Goal: Task Accomplishment & Management: Complete application form

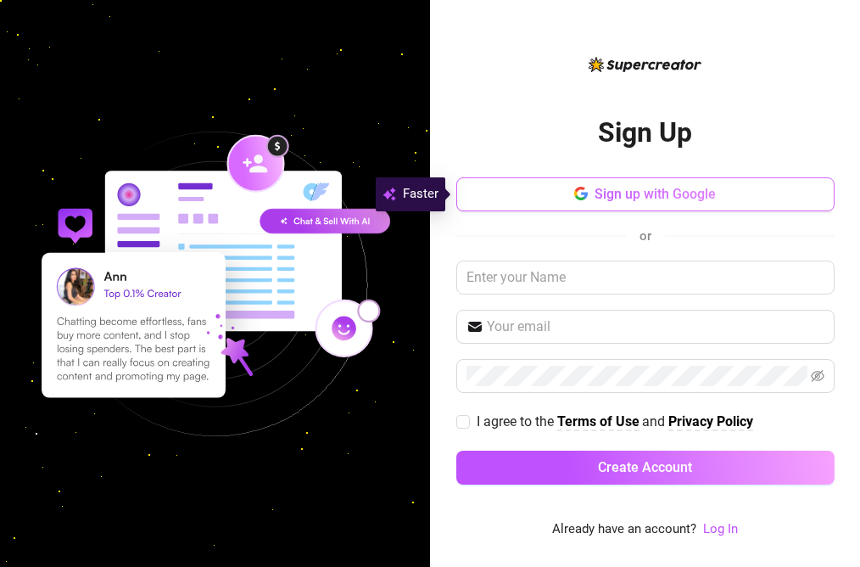
click at [660, 195] on span "Sign up with Google" at bounding box center [655, 194] width 121 height 16
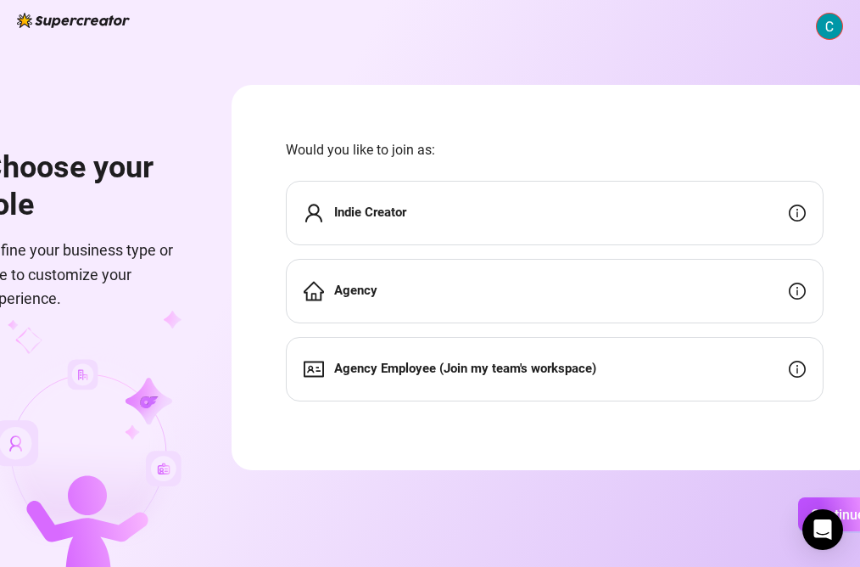
click at [677, 217] on div "Indie Creator" at bounding box center [555, 213] width 538 height 64
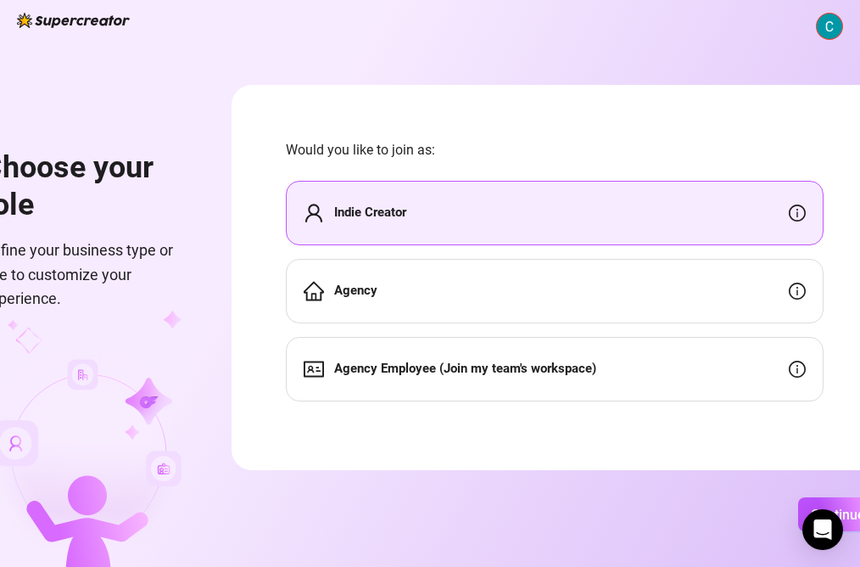
scroll to position [8, 0]
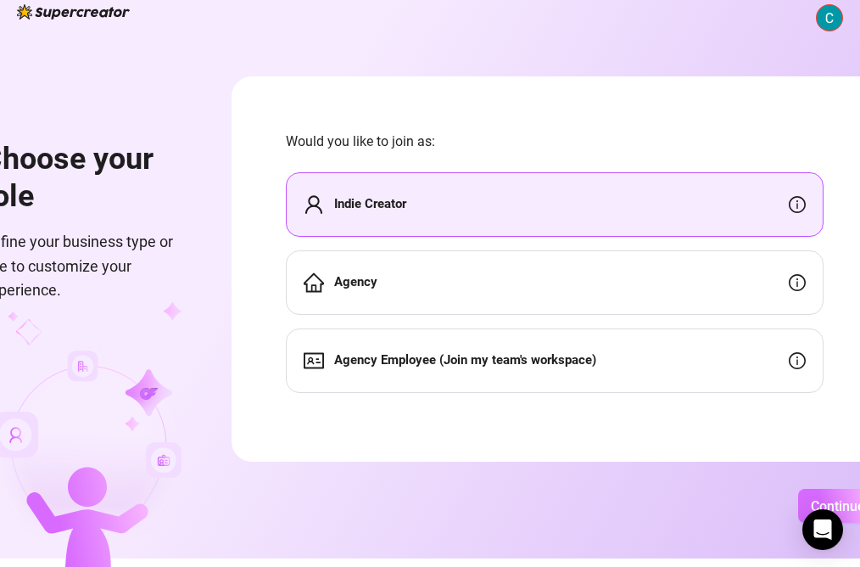
click at [811, 506] on span "Continue" at bounding box center [838, 506] width 54 height 16
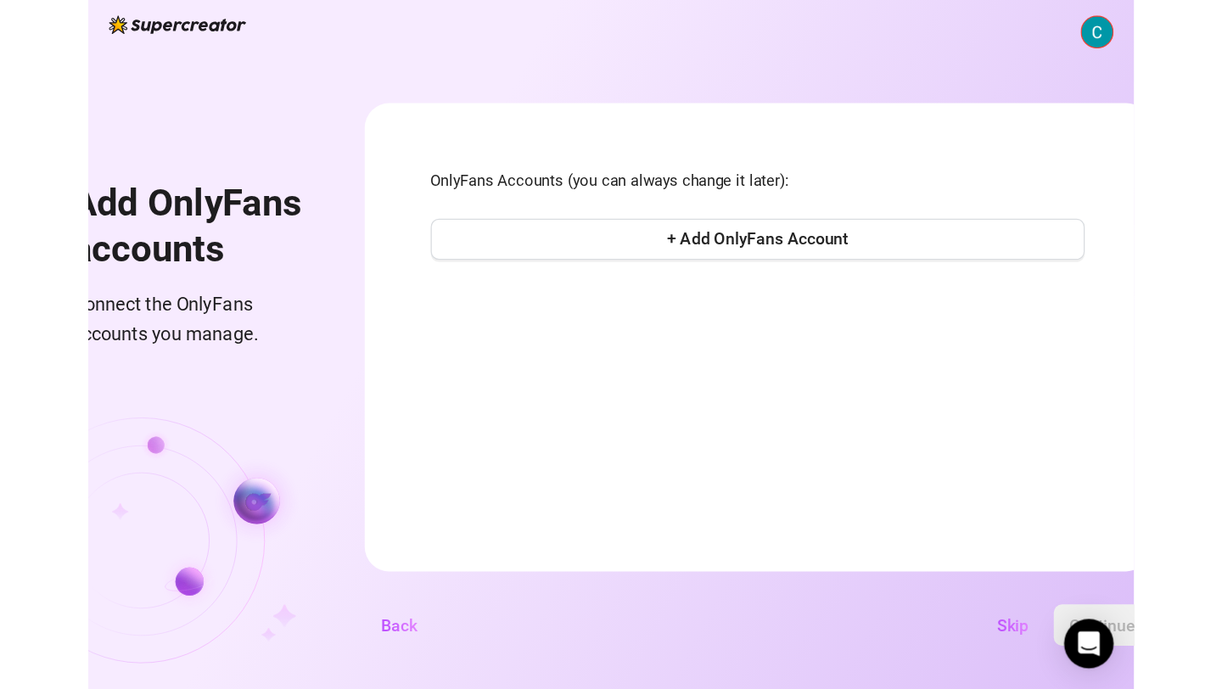
scroll to position [0, 0]
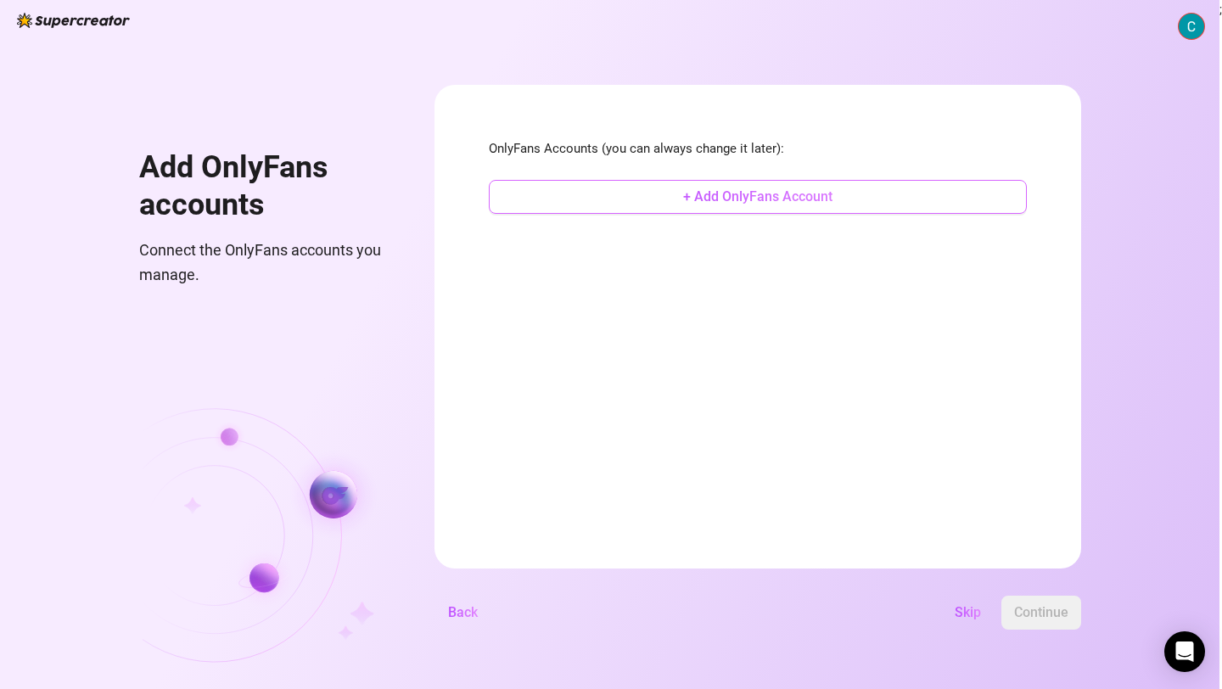
click at [628, 193] on button "+ Add OnlyFans Account" at bounding box center [758, 197] width 538 height 34
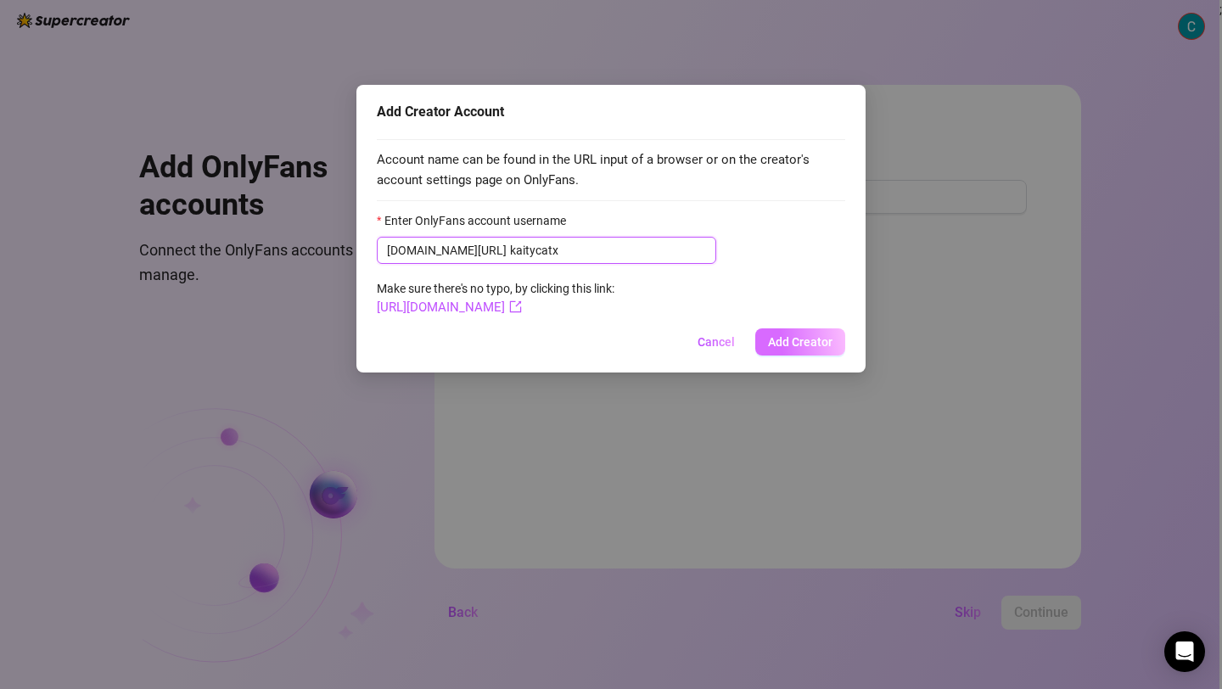
type input "kaitycatx"
click at [781, 352] on button "Add Creator" at bounding box center [800, 341] width 90 height 27
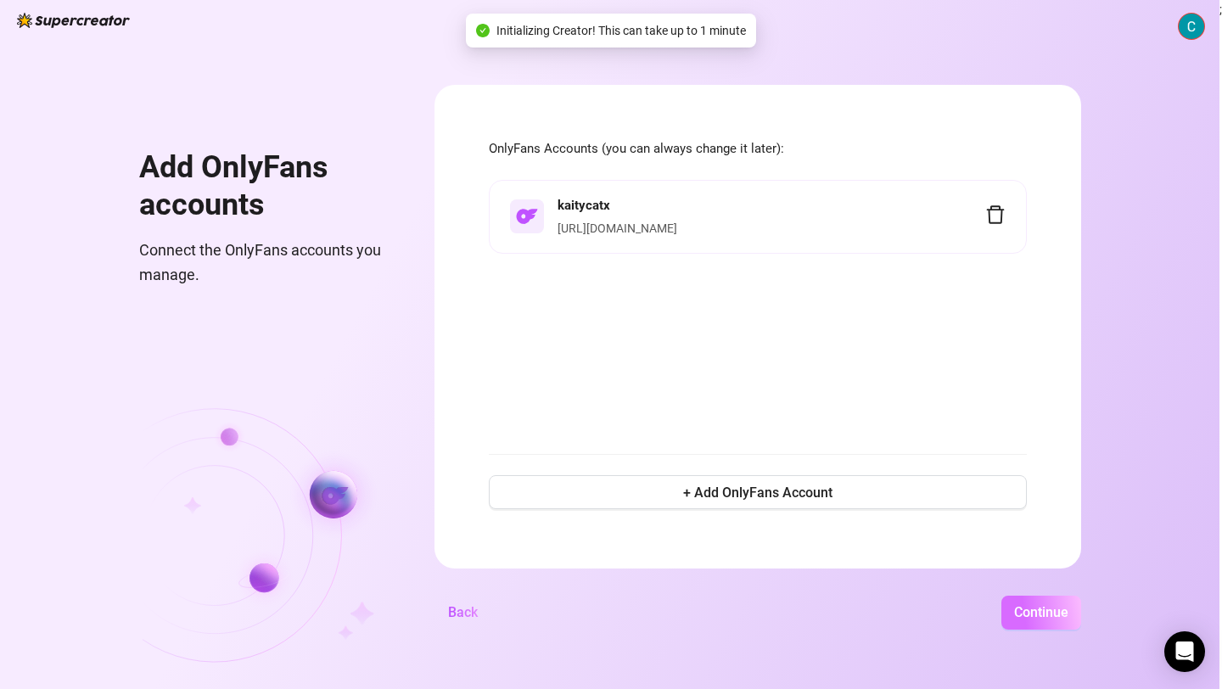
click at [859, 566] on button "Continue" at bounding box center [1041, 613] width 80 height 34
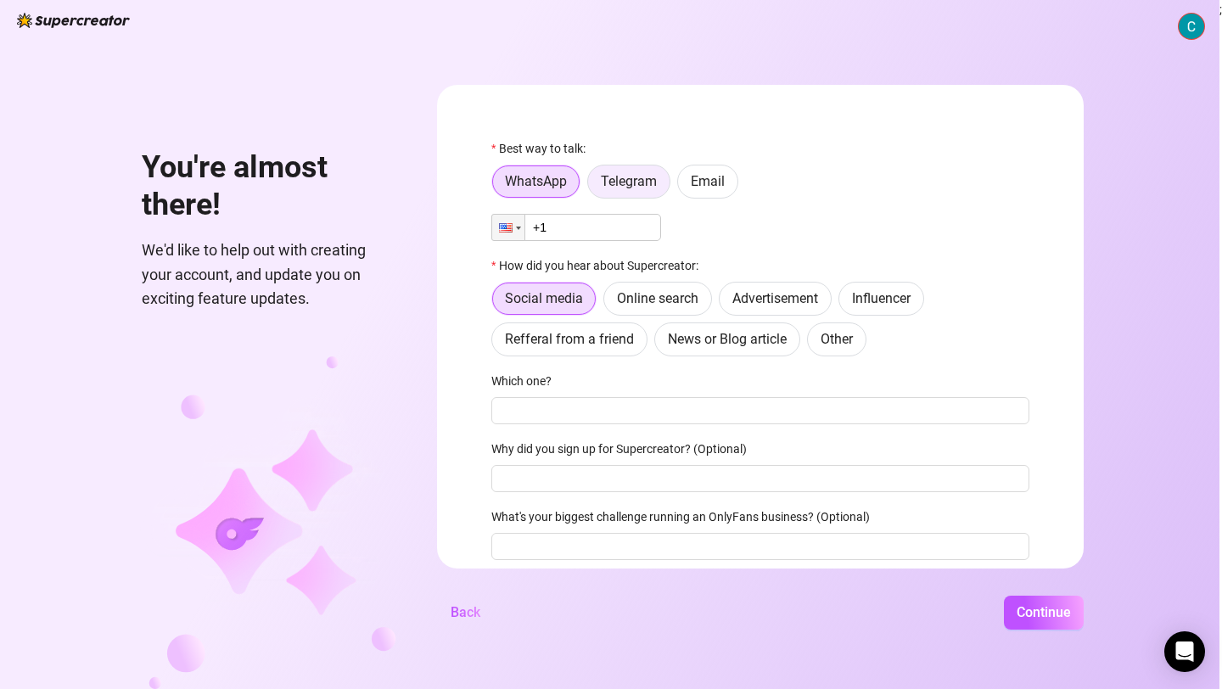
click at [637, 182] on span "Telegram" at bounding box center [629, 181] width 56 height 16
click at [592, 186] on input "Telegram" at bounding box center [592, 186] width 0 height 0
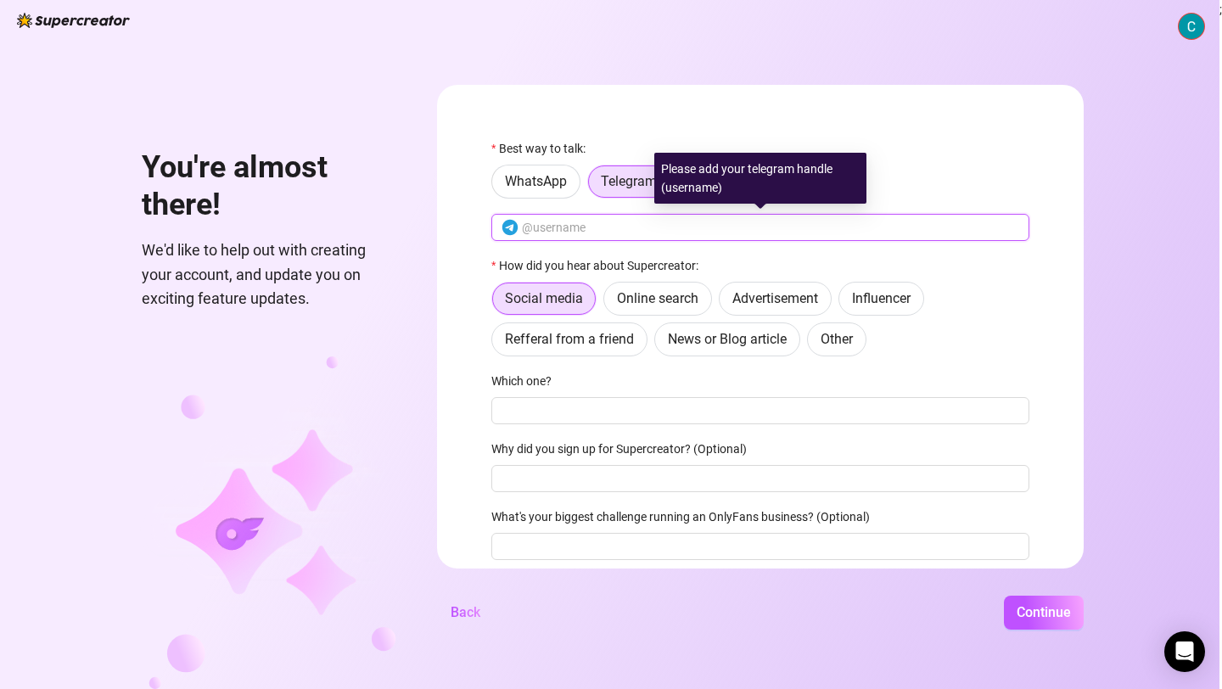
click at [606, 234] on input "text" at bounding box center [770, 227] width 497 height 19
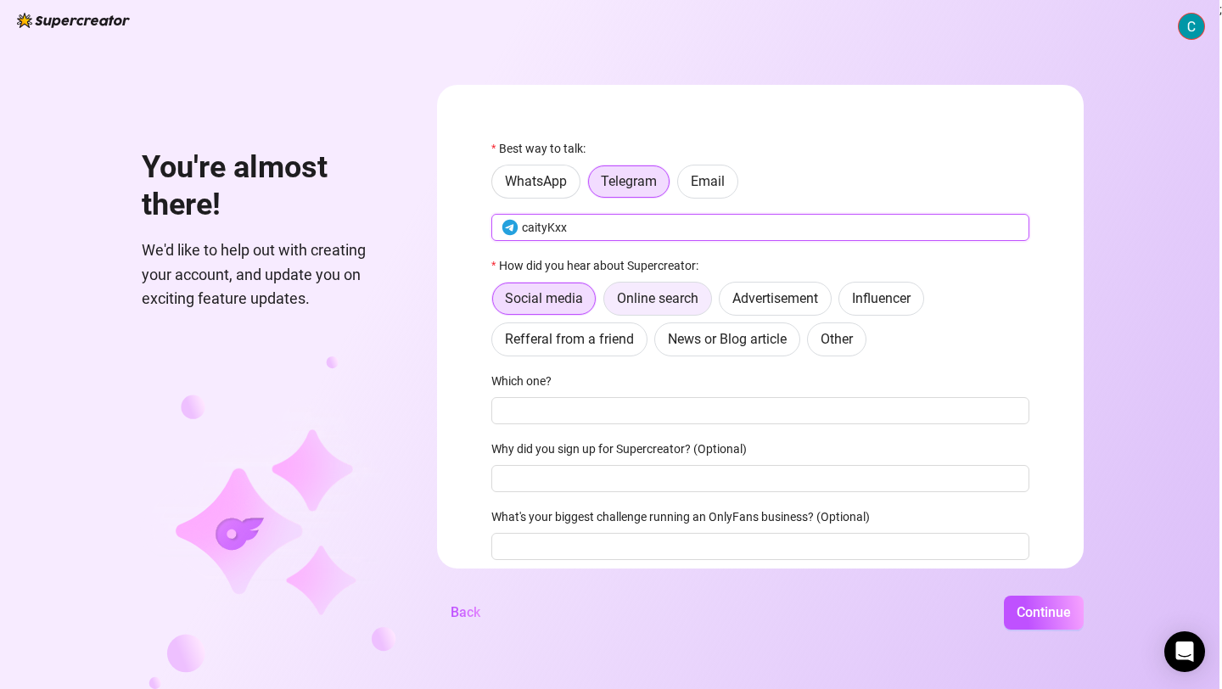
type input "caityKxx"
click at [693, 303] on span "Online search" at bounding box center [657, 298] width 81 height 16
click at [608, 303] on input "Online search" at bounding box center [608, 303] width 0 height 0
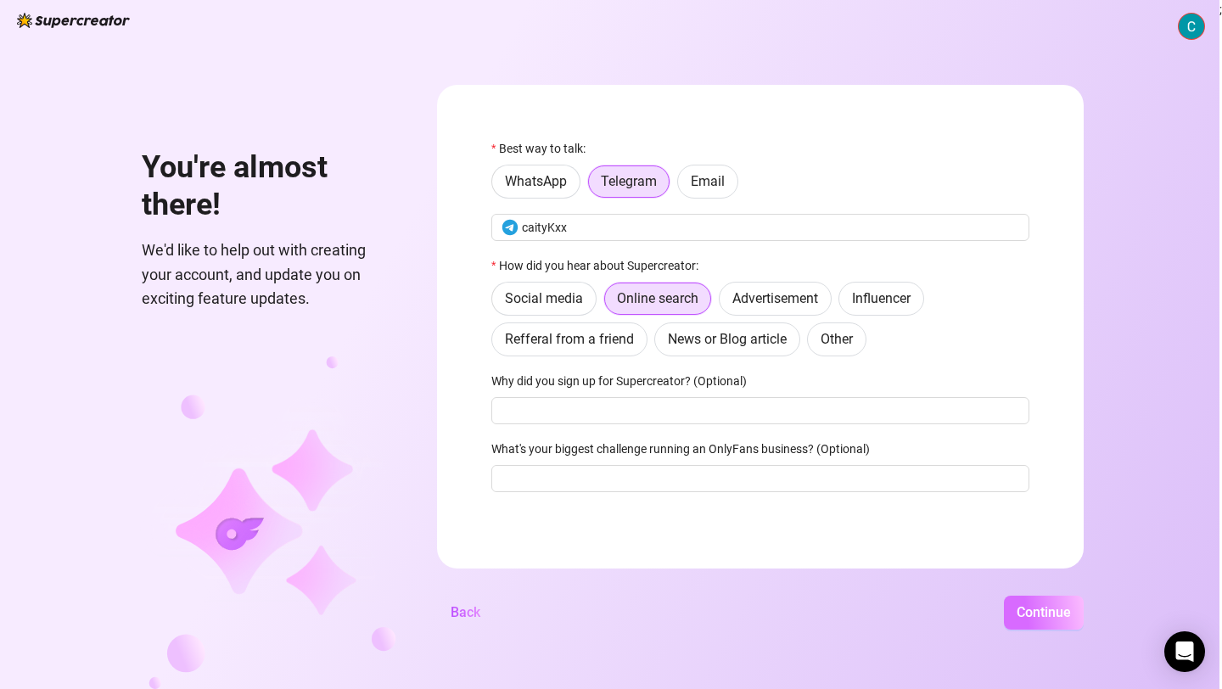
click at [859, 566] on span "Continue" at bounding box center [1043, 612] width 54 height 16
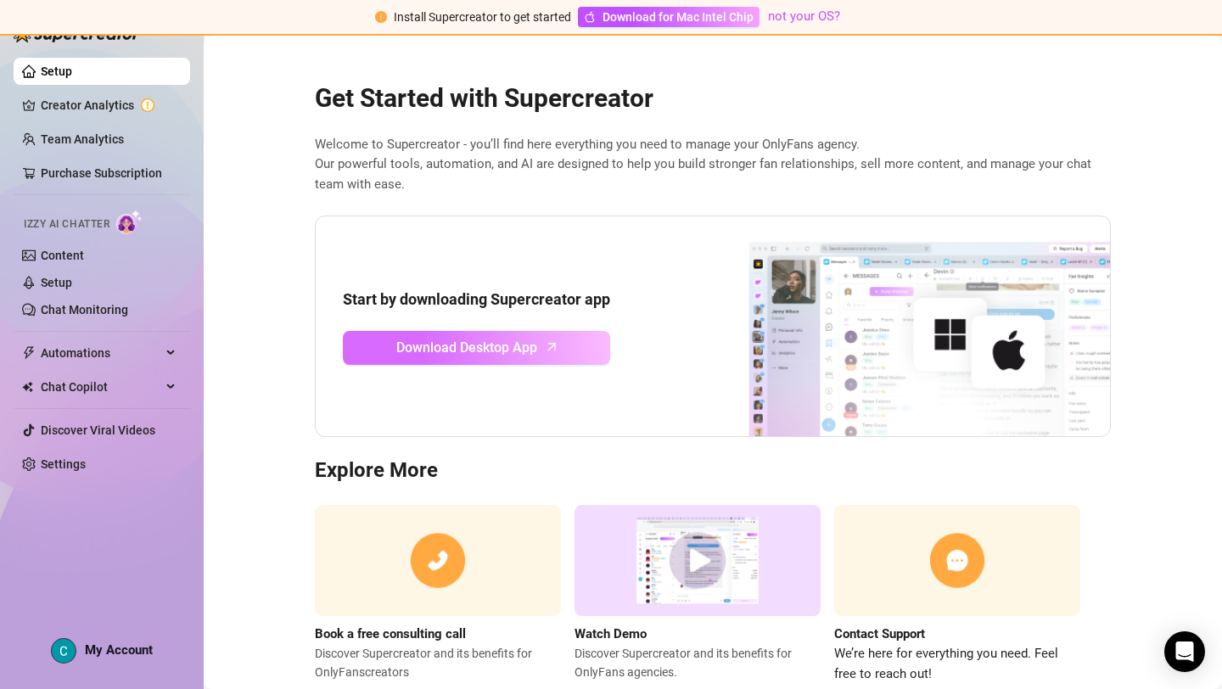
click at [512, 355] on span "Download Desktop App" at bounding box center [466, 347] width 141 height 21
